Goal: Task Accomplishment & Management: Manage account settings

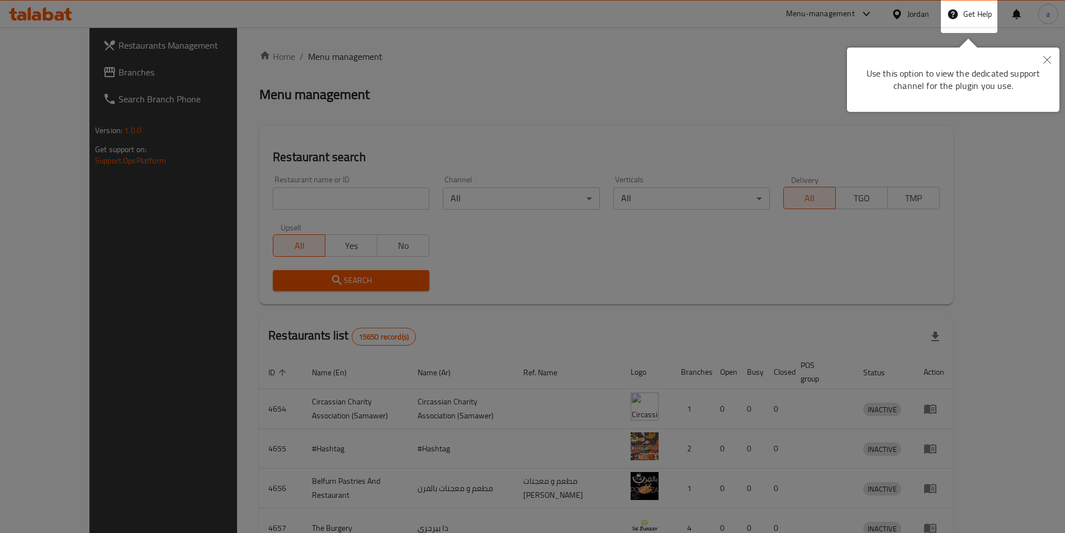
click at [1052, 58] on button "Close" at bounding box center [1047, 61] width 25 height 26
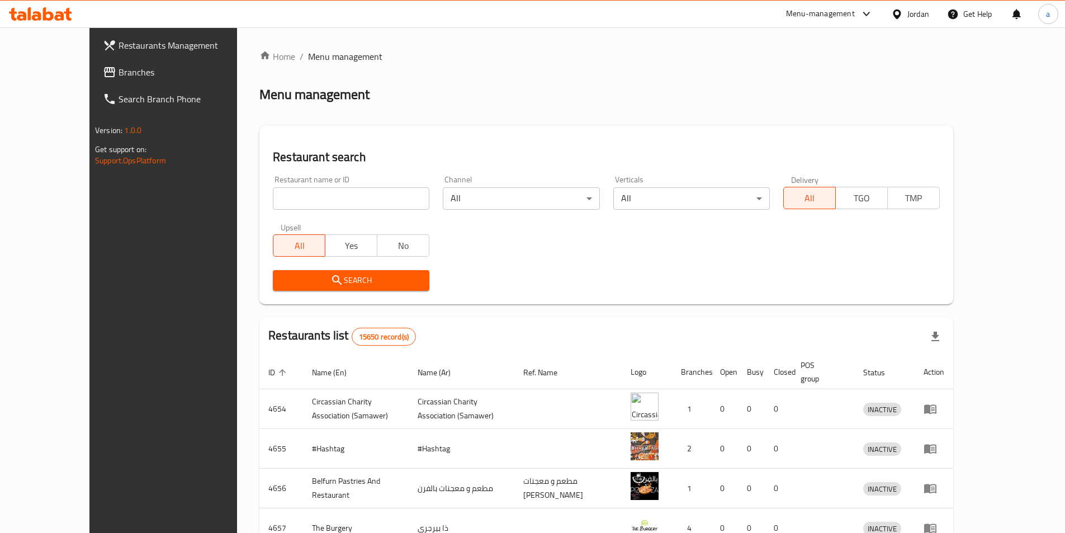
click at [907, 15] on div "Jordan" at bounding box center [918, 14] width 22 height 12
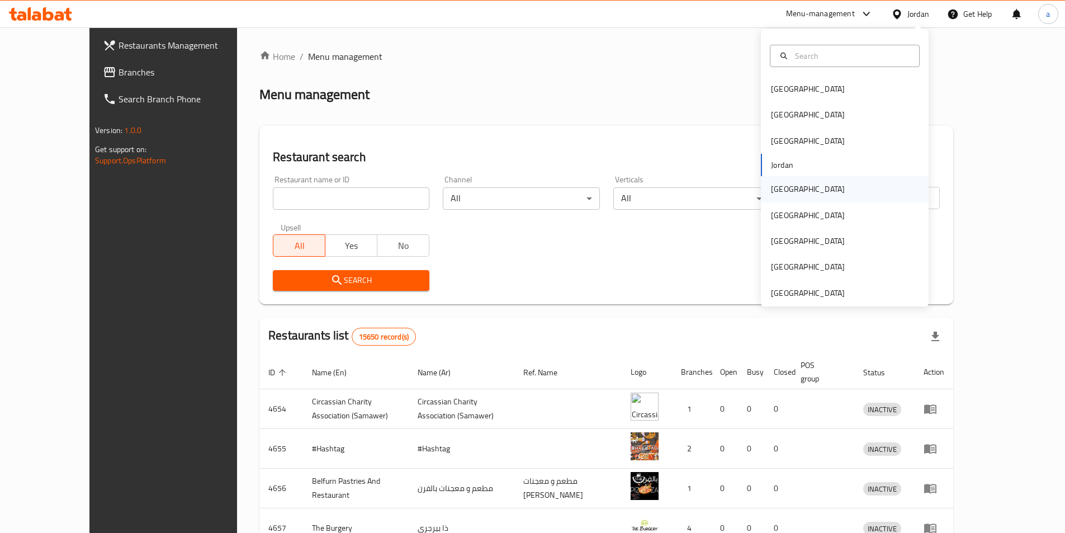
click at [774, 192] on div "[GEOGRAPHIC_DATA]" at bounding box center [808, 189] width 74 height 12
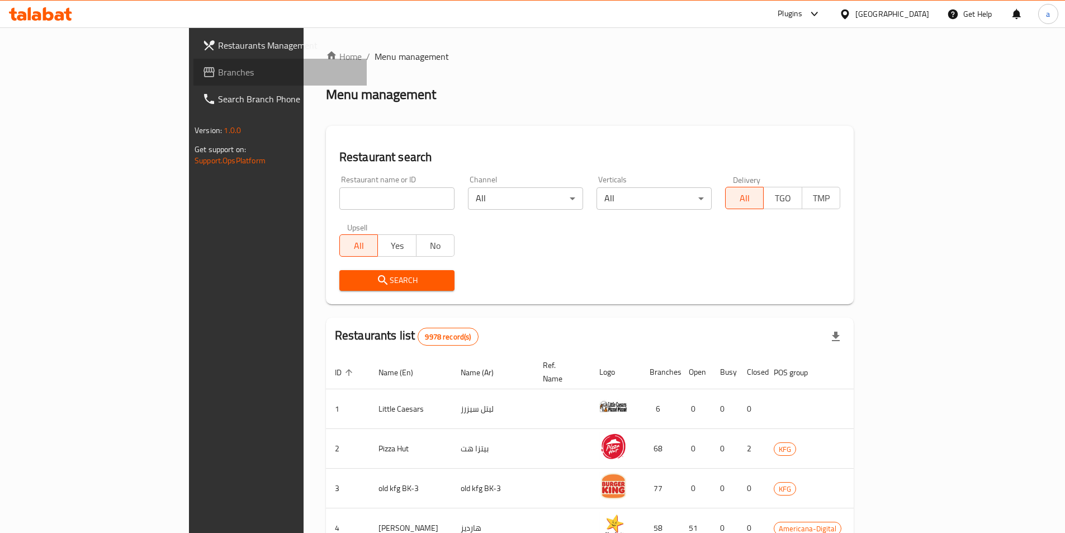
click at [218, 68] on span "Branches" at bounding box center [288, 71] width 140 height 13
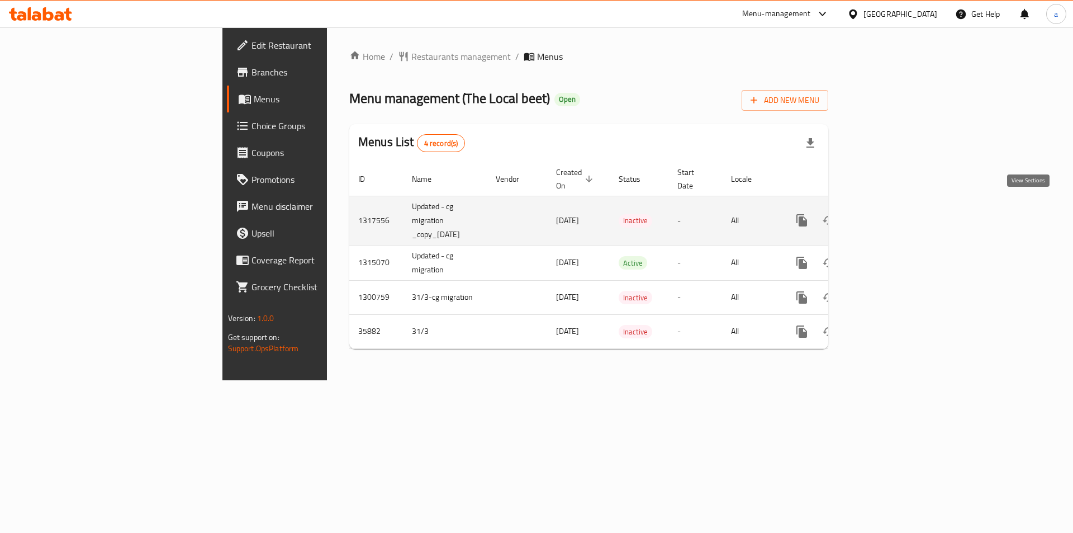
click at [889, 214] on icon "enhanced table" at bounding box center [882, 220] width 13 height 13
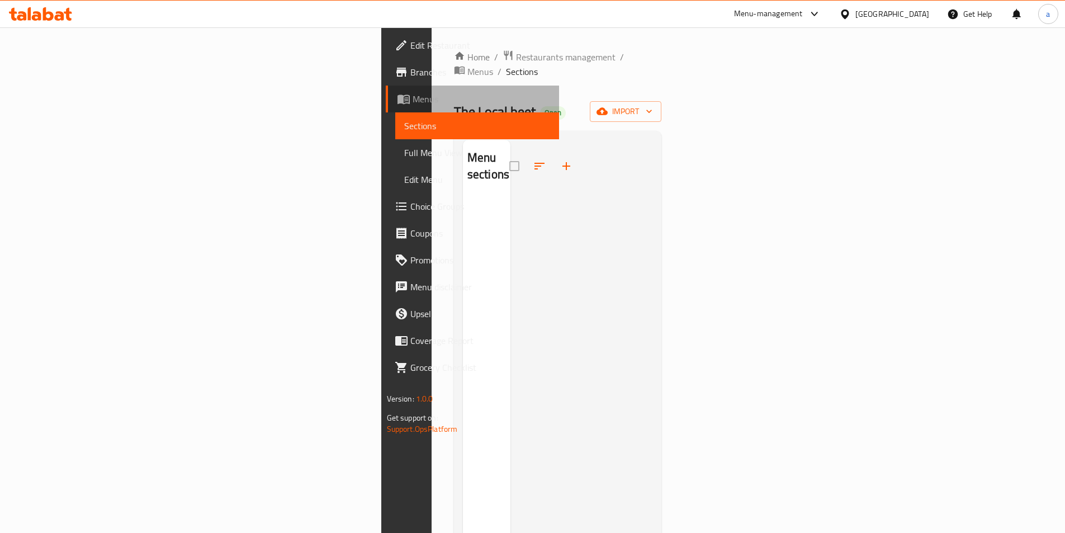
click at [412, 100] on span "Menus" at bounding box center [480, 98] width 137 height 13
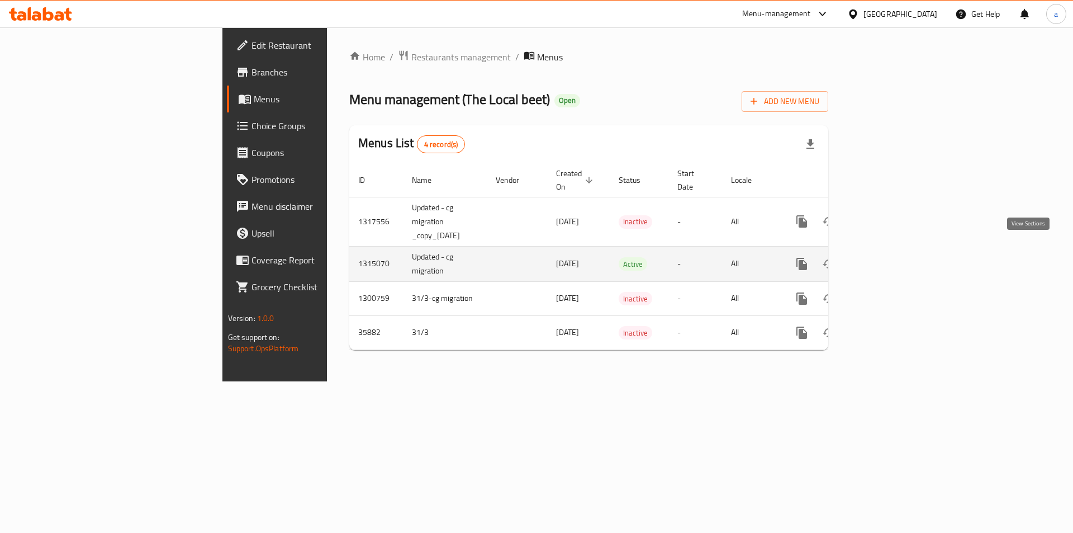
click at [889, 257] on icon "enhanced table" at bounding box center [882, 263] width 13 height 13
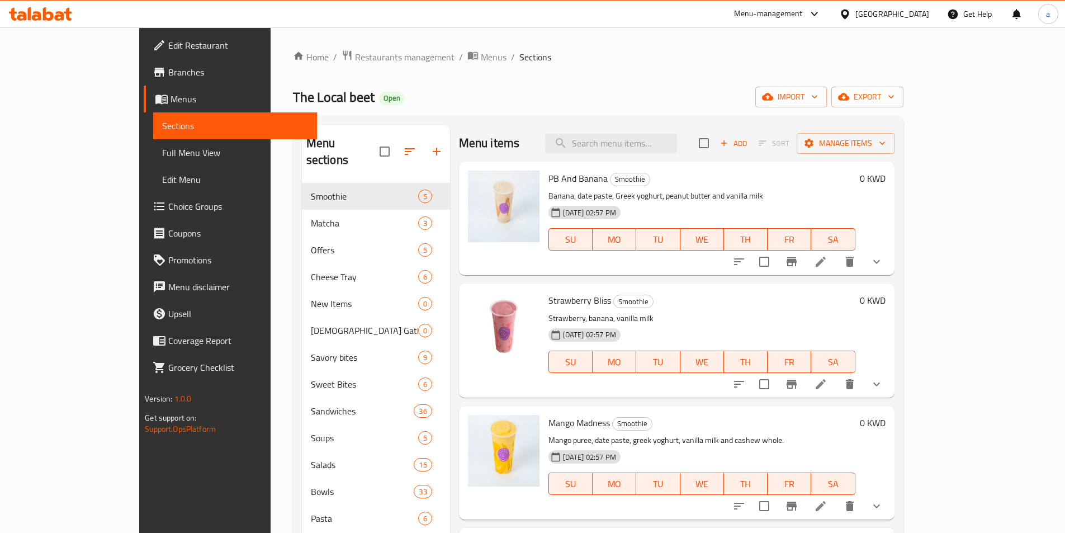
drag, startPoint x: 320, startPoint y: 46, endPoint x: 292, endPoint y: 73, distance: 38.7
click at [320, 46] on div "Home / Restaurants management / Menus / Sections The Local beet Open import exp…" at bounding box center [598, 444] width 655 height 835
click at [355, 53] on span "Restaurants management" at bounding box center [404, 56] width 99 height 13
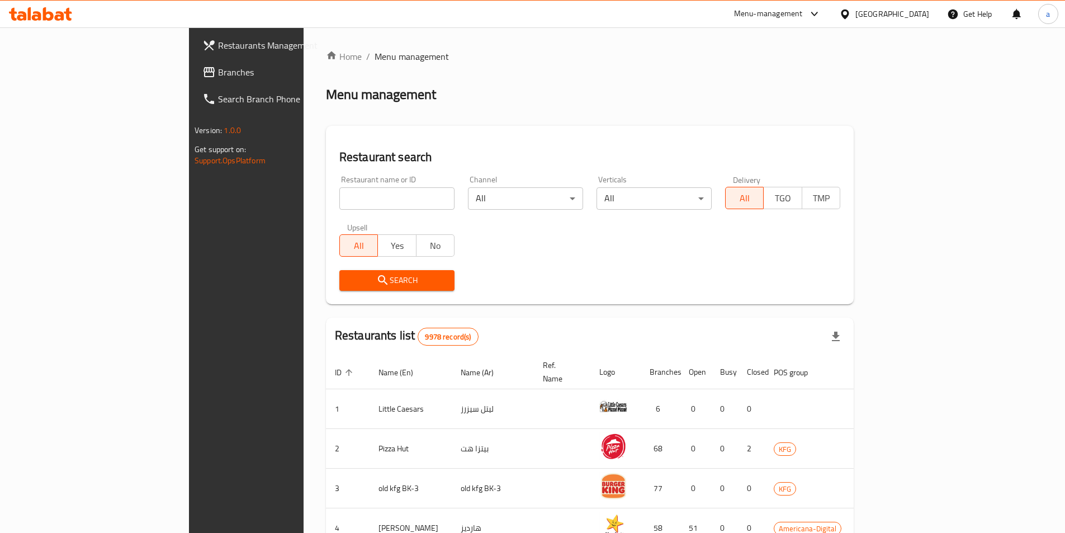
click at [218, 79] on span "Branches" at bounding box center [288, 71] width 140 height 13
